Goal: Communication & Community: Answer question/provide support

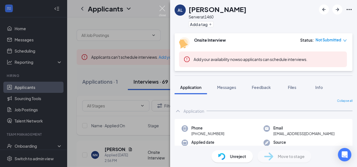
click at [160, 8] on img at bounding box center [162, 11] width 7 height 11
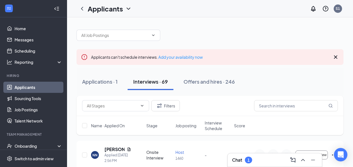
click at [270, 163] on div "Chat 1" at bounding box center [275, 159] width 86 height 9
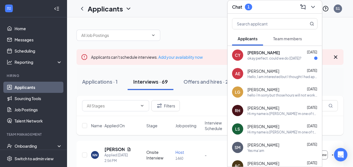
click at [278, 57] on div "okay perfect. could we do [DATE]?" at bounding box center [275, 58] width 54 height 5
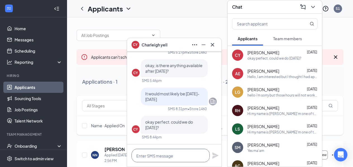
click at [183, 154] on textarea at bounding box center [171, 155] width 78 height 13
type textarea "Yes that would be perfect. 3pm?"
click at [214, 156] on icon "Plane" at bounding box center [215, 155] width 6 height 6
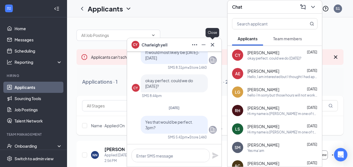
click at [215, 44] on icon "Cross" at bounding box center [212, 44] width 7 height 7
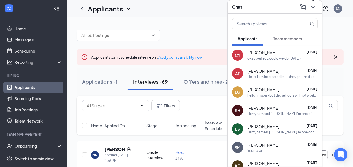
click at [311, 4] on icon "ChevronDown" at bounding box center [313, 7] width 7 height 7
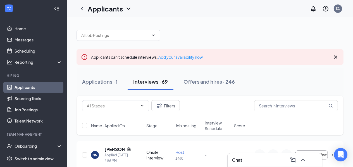
click at [55, 11] on div at bounding box center [56, 8] width 11 height 11
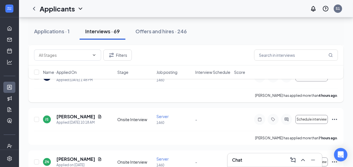
scroll to position [134, 0]
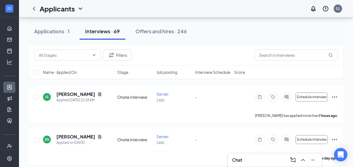
click at [264, 161] on div "Chat" at bounding box center [275, 159] width 86 height 9
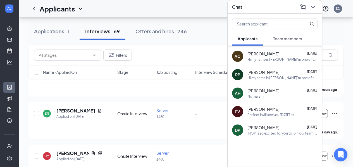
scroll to position [224, 0]
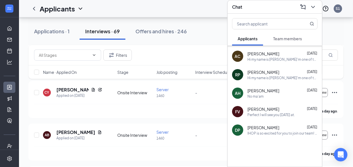
click at [274, 135] on div "DP [PERSON_NAME] [DATE] IHOP is so excited for you to join our team! Do you kno…" at bounding box center [275, 130] width 94 height 18
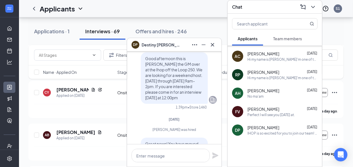
scroll to position [-159, 0]
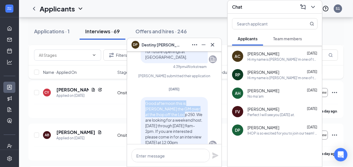
drag, startPoint x: 160, startPoint y: 97, endPoint x: 143, endPoint y: 84, distance: 20.7
click at [145, 101] on span "Good afternoon this is [PERSON_NAME] the GM over at the Ihop off the Loop 250. …" at bounding box center [173, 123] width 57 height 44
copy span "Good afternoon this is [PERSON_NAME] the GM over at the Ihop off the Loop 250"
click at [213, 45] on icon "Cross" at bounding box center [212, 44] width 3 height 3
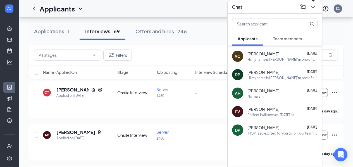
click at [314, 4] on icon "ChevronDown" at bounding box center [313, 7] width 7 height 7
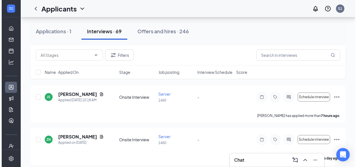
scroll to position [112, 0]
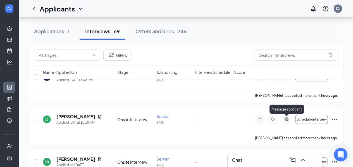
click at [287, 118] on icon "ActiveChat" at bounding box center [287, 119] width 4 height 4
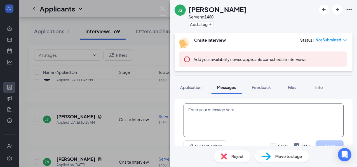
click at [233, 112] on textarea at bounding box center [263, 120] width 160 height 34
paste textarea "Good afternoon this is [PERSON_NAME] the GM over at the Ihop off the Loop 250"
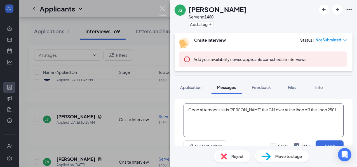
type textarea "Good afternoon this is [PERSON_NAME] the GM over at the Ihop off the Loop 250 I"
click at [161, 11] on img at bounding box center [162, 11] width 7 height 11
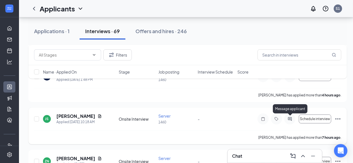
click at [291, 119] on icon "ActiveChat" at bounding box center [290, 119] width 7 height 4
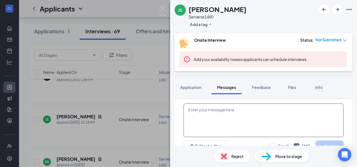
scroll to position [133, 0]
click at [260, 112] on textarea at bounding box center [263, 120] width 160 height 34
paste textarea "Good afternoon this is [PERSON_NAME] the GM over at the Ihop off the Loop 250"
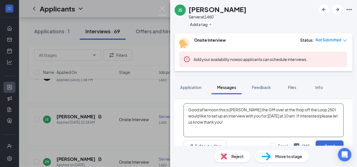
click at [265, 118] on textarea "Good afternoon this is [PERSON_NAME] the GM over at the Ihop off the Loop 250 I…" at bounding box center [263, 120] width 160 height 34
drag, startPoint x: 273, startPoint y: 123, endPoint x: 255, endPoint y: 125, distance: 18.3
click at [273, 123] on textarea "Good afternoon this is [PERSON_NAME] the GM over at the Ihop off the Loop 250 I…" at bounding box center [263, 120] width 160 height 34
click at [224, 117] on textarea "Good afternoon this is [PERSON_NAME] the GM over at the Ihop off the Loop 250 I…" at bounding box center [263, 120] width 160 height 34
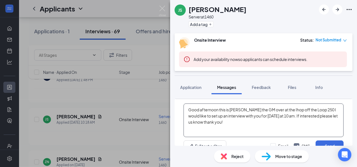
click at [224, 117] on textarea "Good afternoon this is [PERSON_NAME] the GM over at the Ihop off the Loop 250 I…" at bounding box center [263, 120] width 160 height 34
type textarea "Good afternoon this is [PERSON_NAME] the GM over at the Ihop off the Loop 250 I…"
click at [334, 143] on button "Send" at bounding box center [329, 145] width 28 height 11
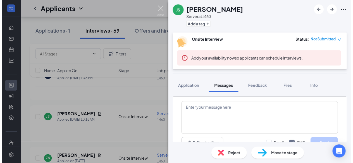
scroll to position [195, 0]
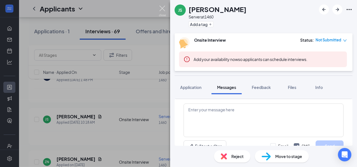
click at [165, 10] on img at bounding box center [162, 11] width 7 height 11
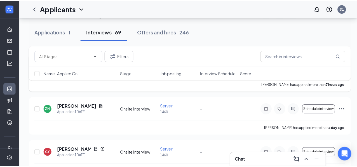
scroll to position [156, 0]
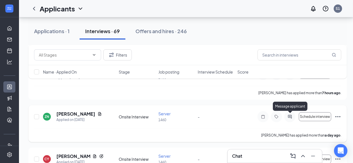
click at [289, 118] on icon "ActiveChat" at bounding box center [290, 117] width 7 height 4
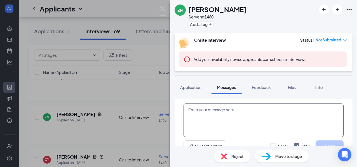
click at [233, 109] on textarea at bounding box center [263, 120] width 160 height 34
paste textarea "Good afternoon this is [PERSON_NAME] the GM over at the Ihop off the Loop 250 I…"
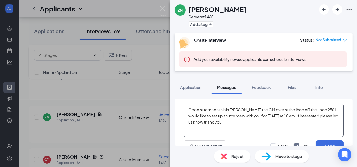
click at [287, 116] on textarea "Good afternoon this is [PERSON_NAME] the GM over at the Ihop off the Loop 250 I…" at bounding box center [263, 120] width 160 height 34
type textarea "Good afternoon this is [PERSON_NAME] the GM over at the Ihop off the Loop 250 I…"
click at [328, 143] on button "Send" at bounding box center [329, 145] width 28 height 11
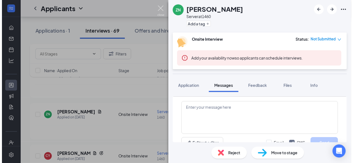
scroll to position [160, 0]
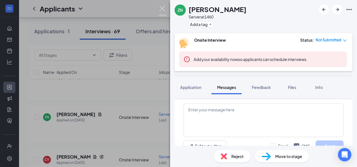
click at [161, 12] on img at bounding box center [162, 11] width 7 height 11
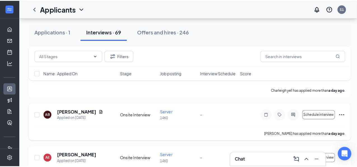
scroll to position [268, 0]
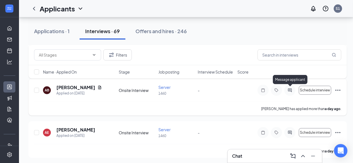
click at [291, 91] on icon "ActiveChat" at bounding box center [290, 91] width 4 height 4
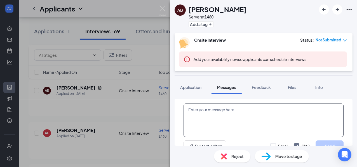
click at [252, 107] on textarea at bounding box center [263, 120] width 160 height 34
paste textarea "Good afternoon this is [PERSON_NAME] the GM over at the Ihop off the Loop 250 I…"
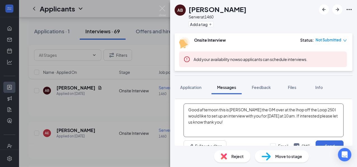
click at [288, 115] on textarea "Good afternoon this is [PERSON_NAME] the GM over at the Ihop off the Loop 250 I…" at bounding box center [263, 120] width 160 height 34
type textarea "Good afternoon this is [PERSON_NAME] the GM over at the Ihop off the Loop 250 I…"
click at [326, 143] on button "Send" at bounding box center [329, 145] width 28 height 11
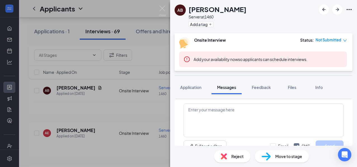
scroll to position [190, 0]
click at [165, 13] on img at bounding box center [162, 11] width 7 height 11
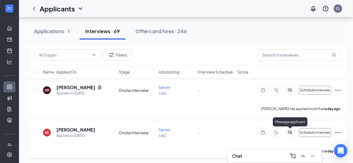
click at [289, 131] on icon "ActiveChat" at bounding box center [290, 133] width 7 height 4
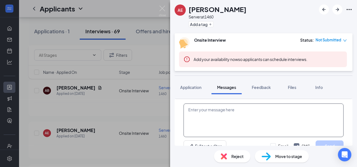
click at [286, 107] on textarea at bounding box center [263, 120] width 160 height 34
paste textarea "Good afternoon this is [PERSON_NAME] the GM over at the Ihop off the Loop 250 I…"
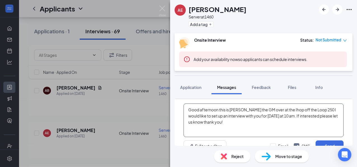
click at [288, 115] on textarea "Good afternoon this is [PERSON_NAME] the GM over at the Ihop off the Loop 250 I…" at bounding box center [263, 120] width 160 height 34
type textarea "Good afternoon this is [PERSON_NAME] the GM over at the Ihop off the Loop 250 I…"
click at [315, 140] on button "Send" at bounding box center [329, 145] width 28 height 11
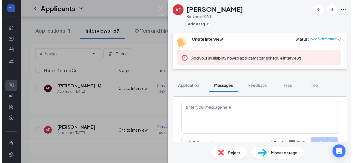
scroll to position [275, 0]
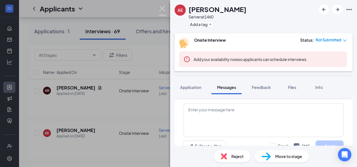
click at [162, 10] on img at bounding box center [162, 11] width 7 height 11
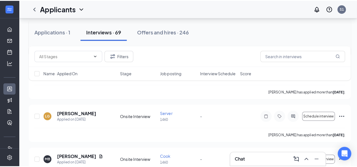
scroll to position [424, 0]
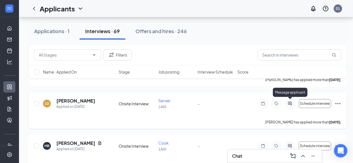
click at [290, 102] on icon "ActiveChat" at bounding box center [290, 104] width 7 height 4
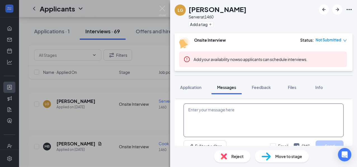
click at [252, 115] on textarea at bounding box center [263, 120] width 160 height 34
paste textarea "Good afternoon this is [PERSON_NAME] the GM over at the Ihop off the Loop 250 I…"
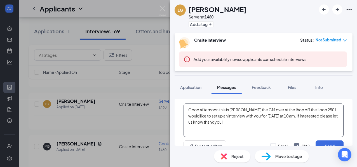
click at [289, 115] on textarea "Good afternoon this is [PERSON_NAME] the GM over at the Ihop off the Loop 250 I…" at bounding box center [263, 120] width 160 height 34
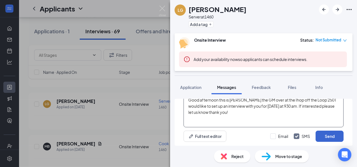
type textarea "Good afternoon this is [PERSON_NAME] the GM over at the Ihop off the Loop 250 I…"
click at [329, 133] on button "Send" at bounding box center [329, 136] width 28 height 11
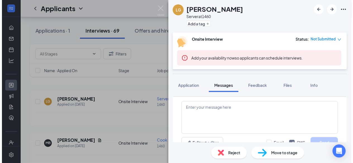
scroll to position [275, 0]
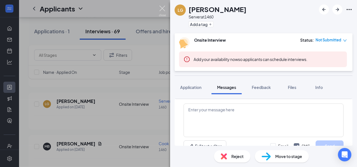
click at [163, 11] on img at bounding box center [162, 11] width 7 height 11
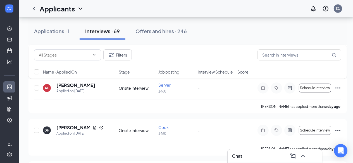
scroll to position [201, 0]
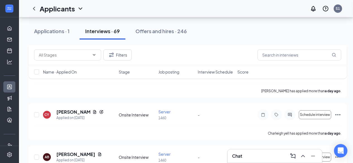
click at [249, 157] on div "Chat" at bounding box center [275, 156] width 86 height 9
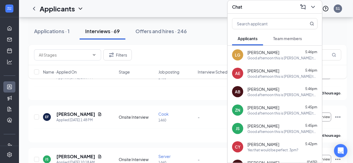
scroll to position [67, 0]
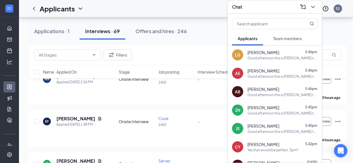
click at [314, 7] on button at bounding box center [313, 7] width 9 height 9
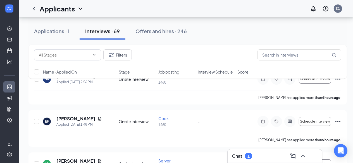
click at [254, 158] on div "Chat 1" at bounding box center [275, 156] width 86 height 9
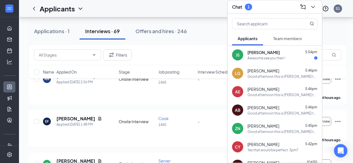
click at [291, 51] on div "[PERSON_NAME] 5:54pm" at bounding box center [283, 53] width 70 height 6
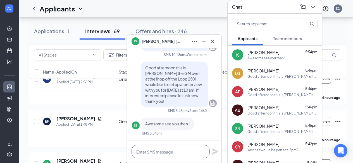
click at [188, 155] on textarea at bounding box center [171, 151] width 78 height 13
type textarea "Perfect! See you then"
click at [216, 151] on icon "Plane" at bounding box center [215, 152] width 6 height 6
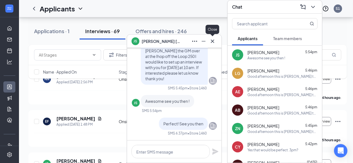
click at [212, 42] on icon "Cross" at bounding box center [212, 41] width 7 height 7
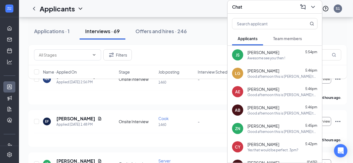
click at [314, 6] on icon "ChevronDown" at bounding box center [313, 7] width 7 height 7
